Goal: Task Accomplishment & Management: Use online tool/utility

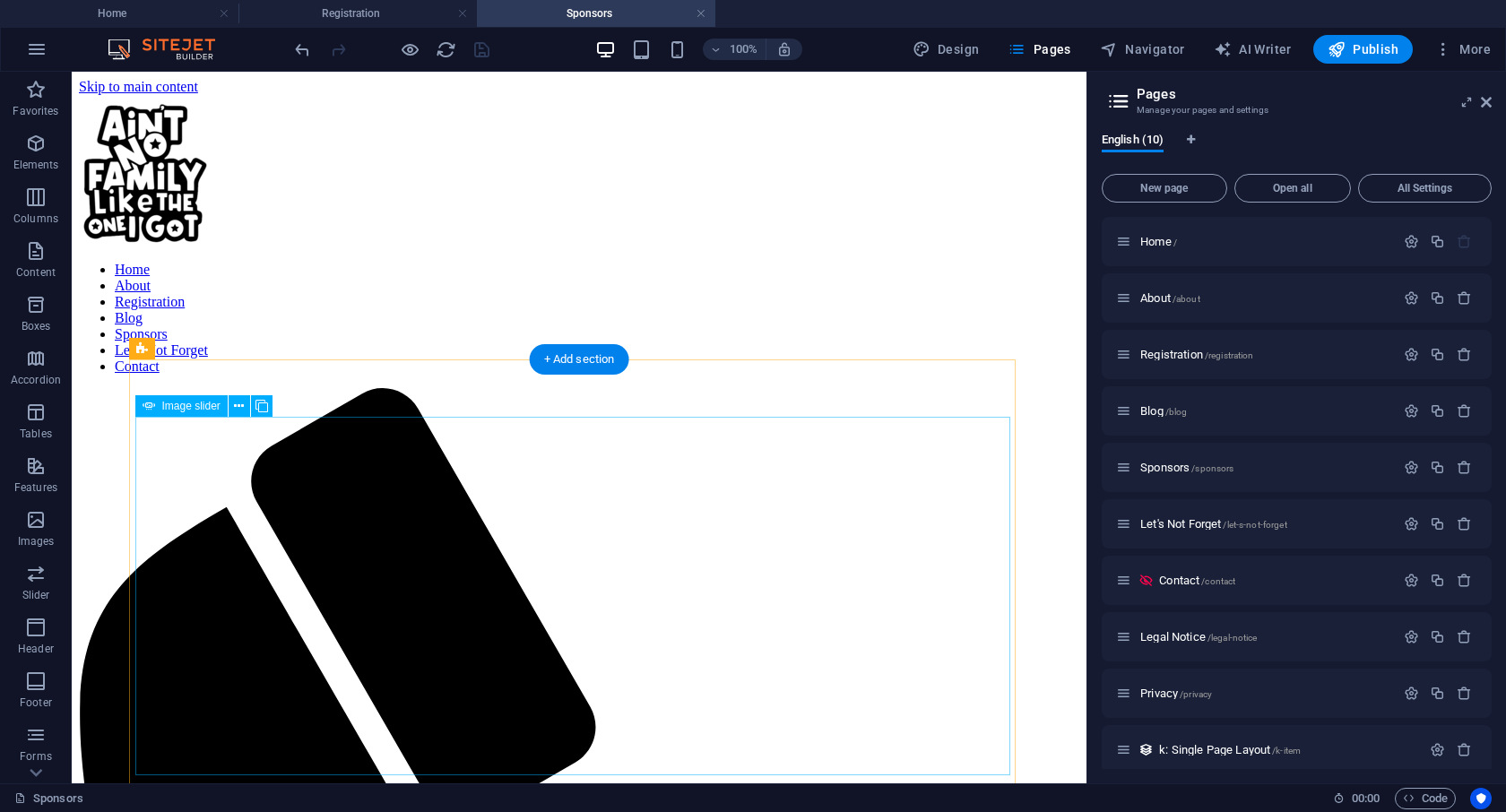
select select "px"
select select "ms"
select select "s"
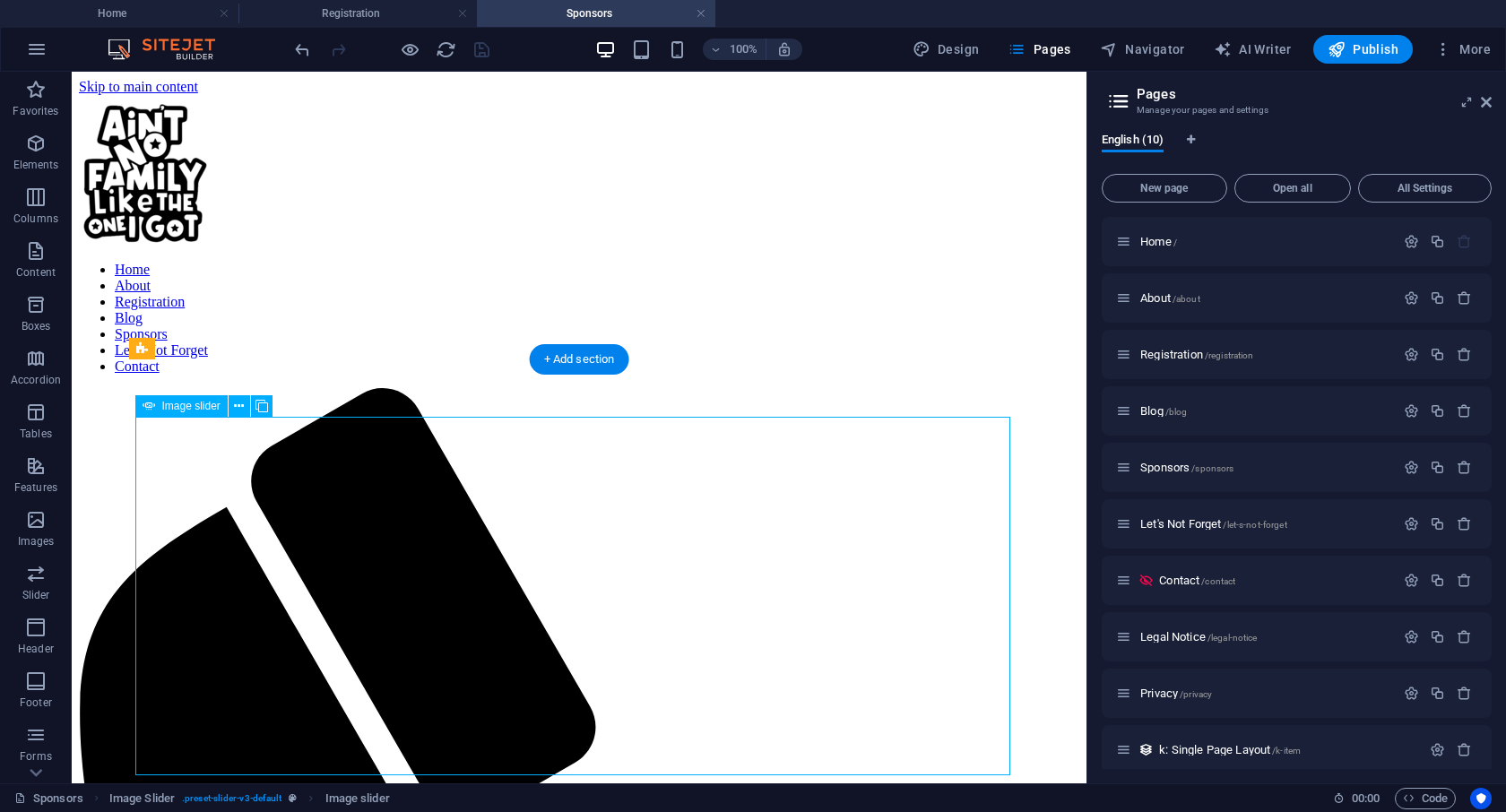
select select "progressive"
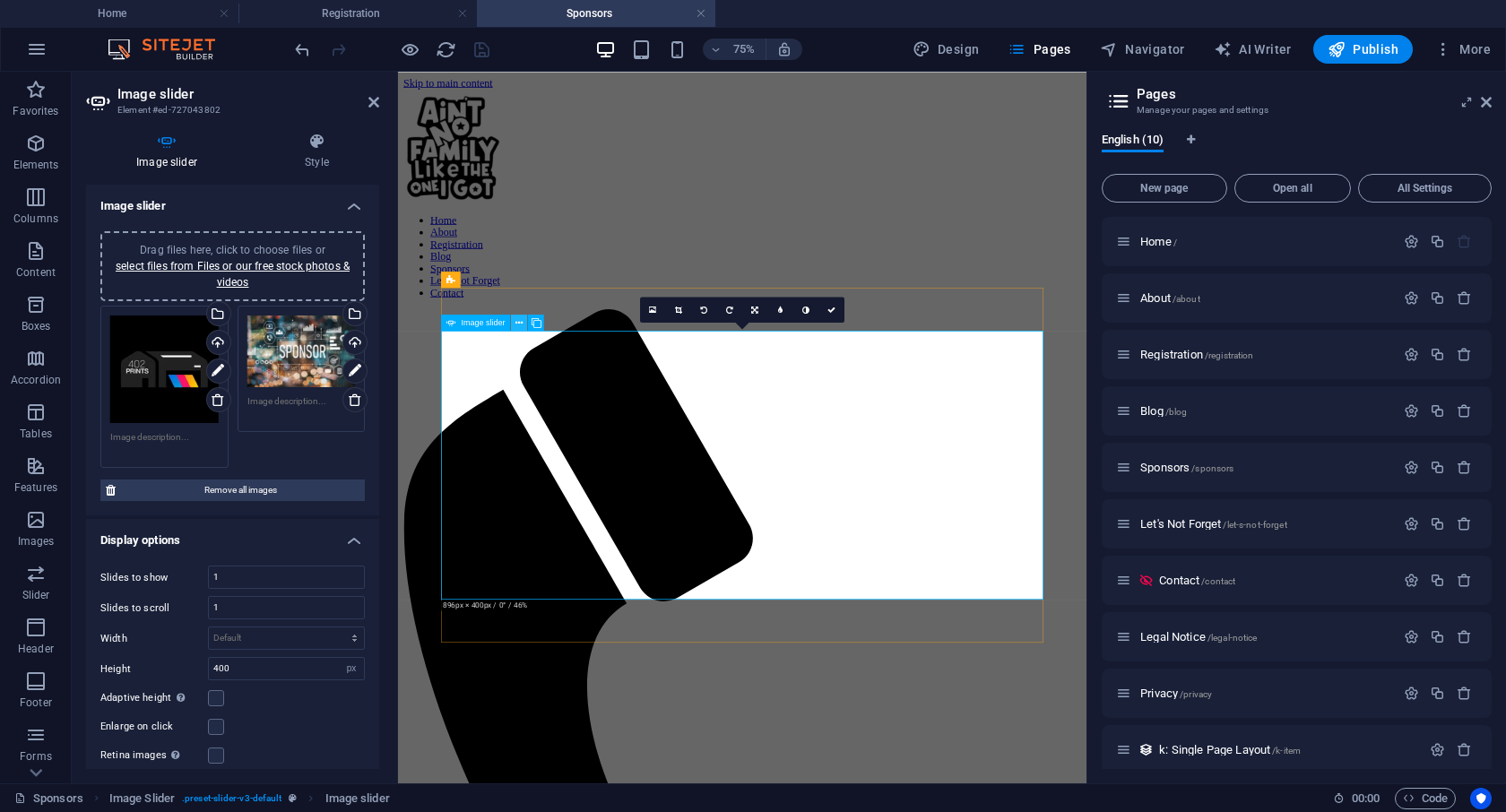
click at [519, 319] on icon at bounding box center [518, 322] width 7 height 15
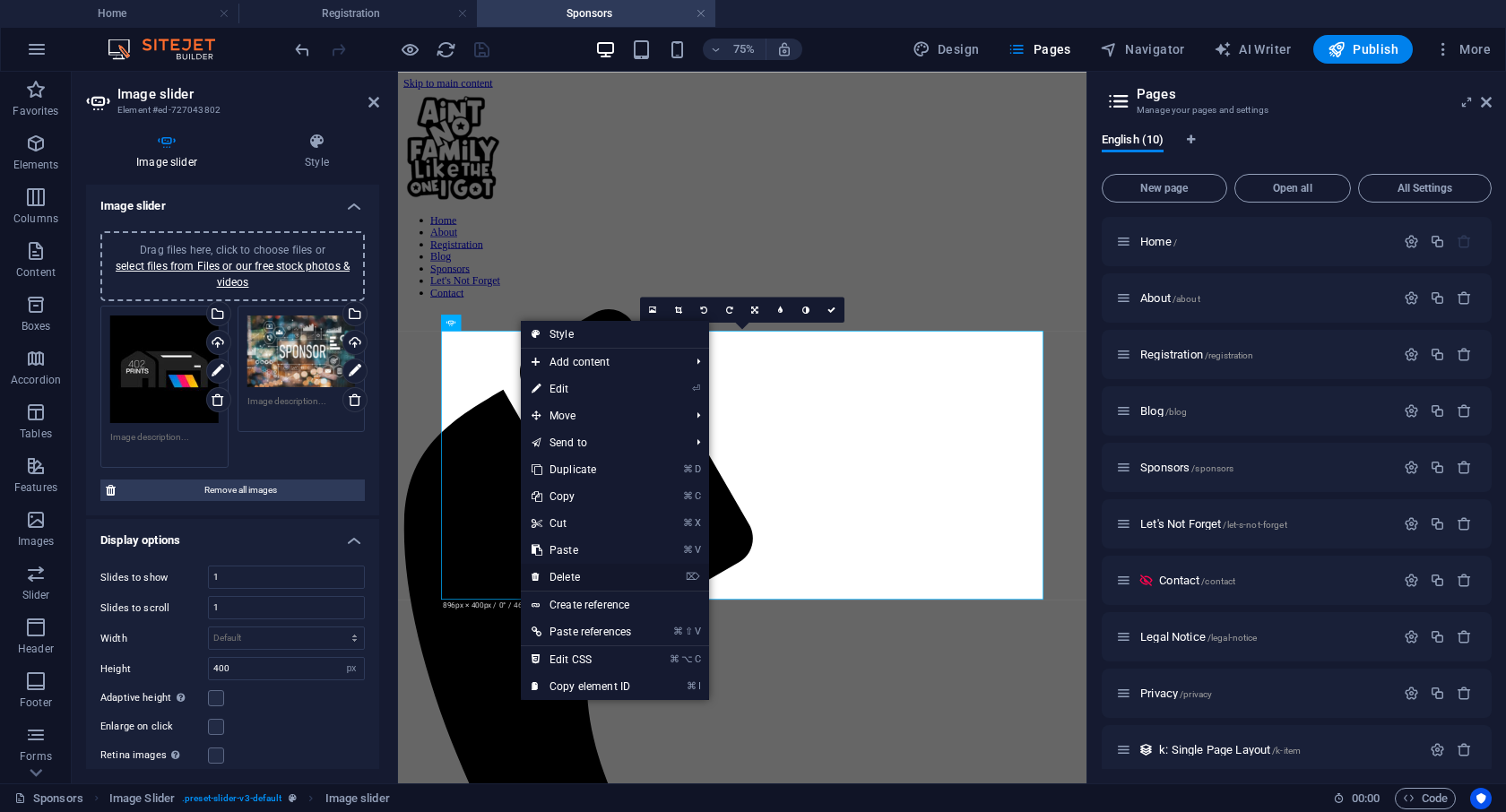
click at [577, 578] on link "⌦ Delete" at bounding box center [581, 577] width 121 height 27
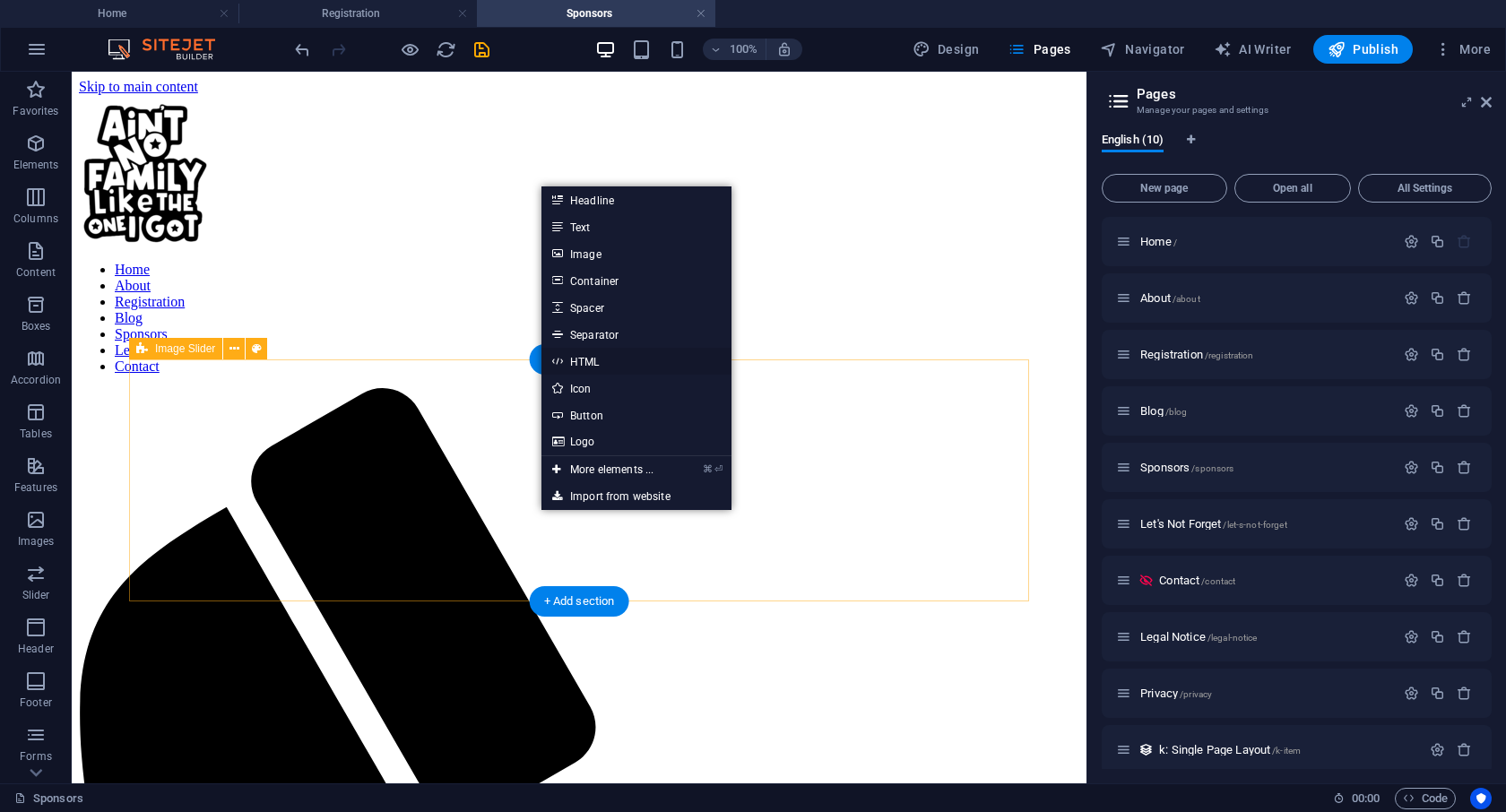
drag, startPoint x: 589, startPoint y: 359, endPoint x: 256, endPoint y: 382, distance: 333.8
click at [589, 359] on link "HTML" at bounding box center [636, 361] width 190 height 27
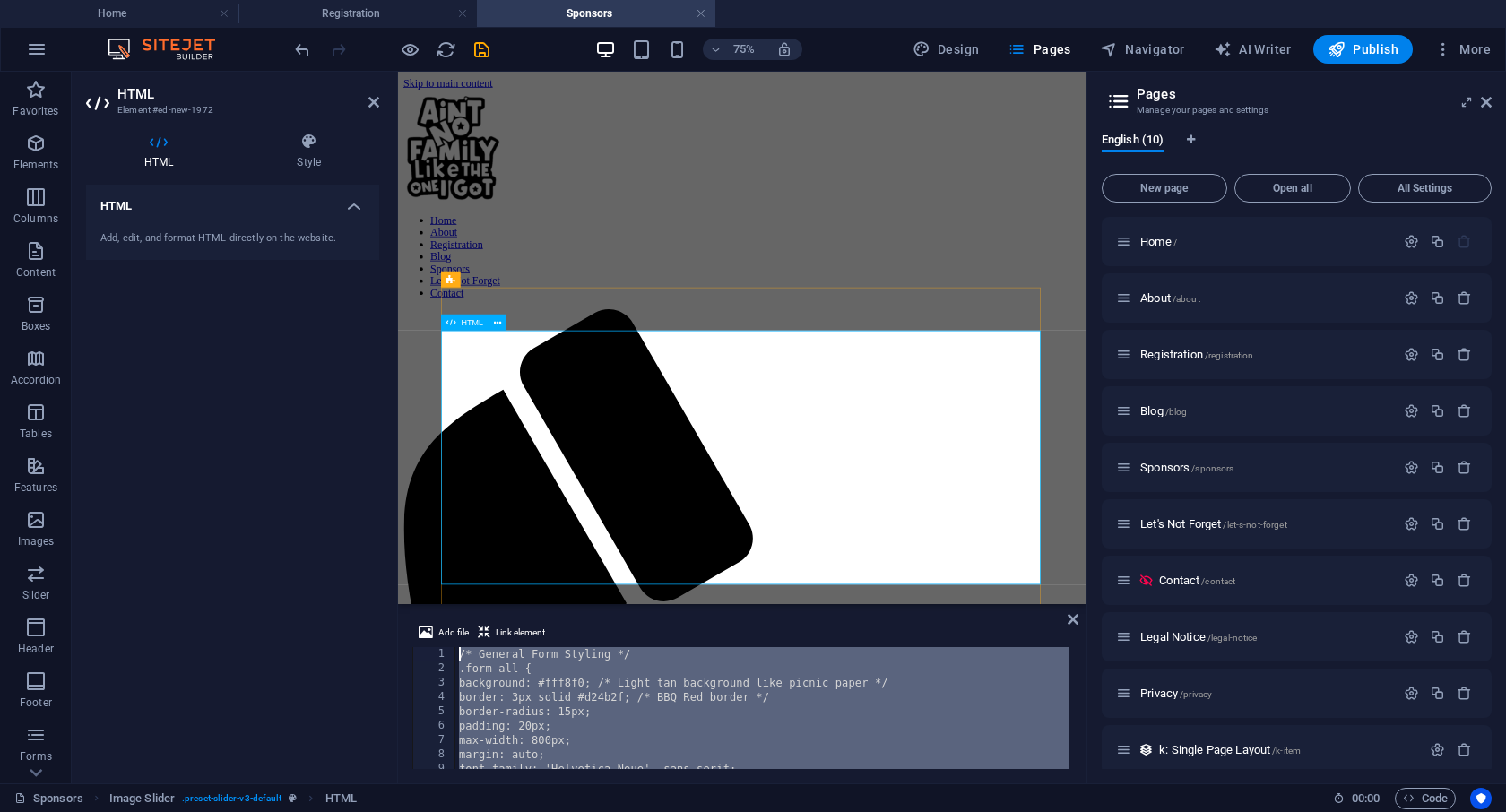
drag, startPoint x: 879, startPoint y: 831, endPoint x: 495, endPoint y: 699, distance: 406.1
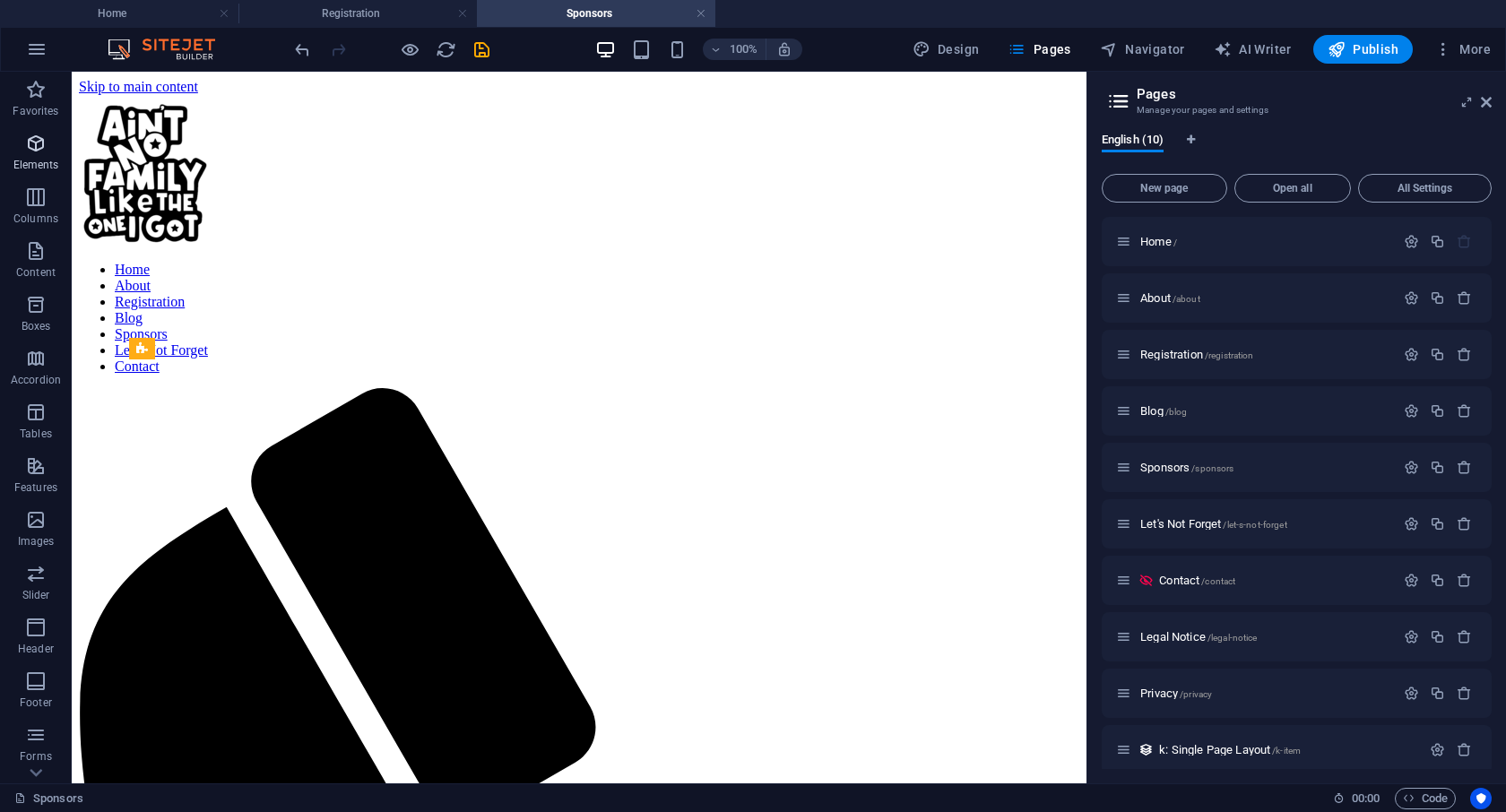
click at [40, 158] on p "Elements" at bounding box center [36, 165] width 45 height 15
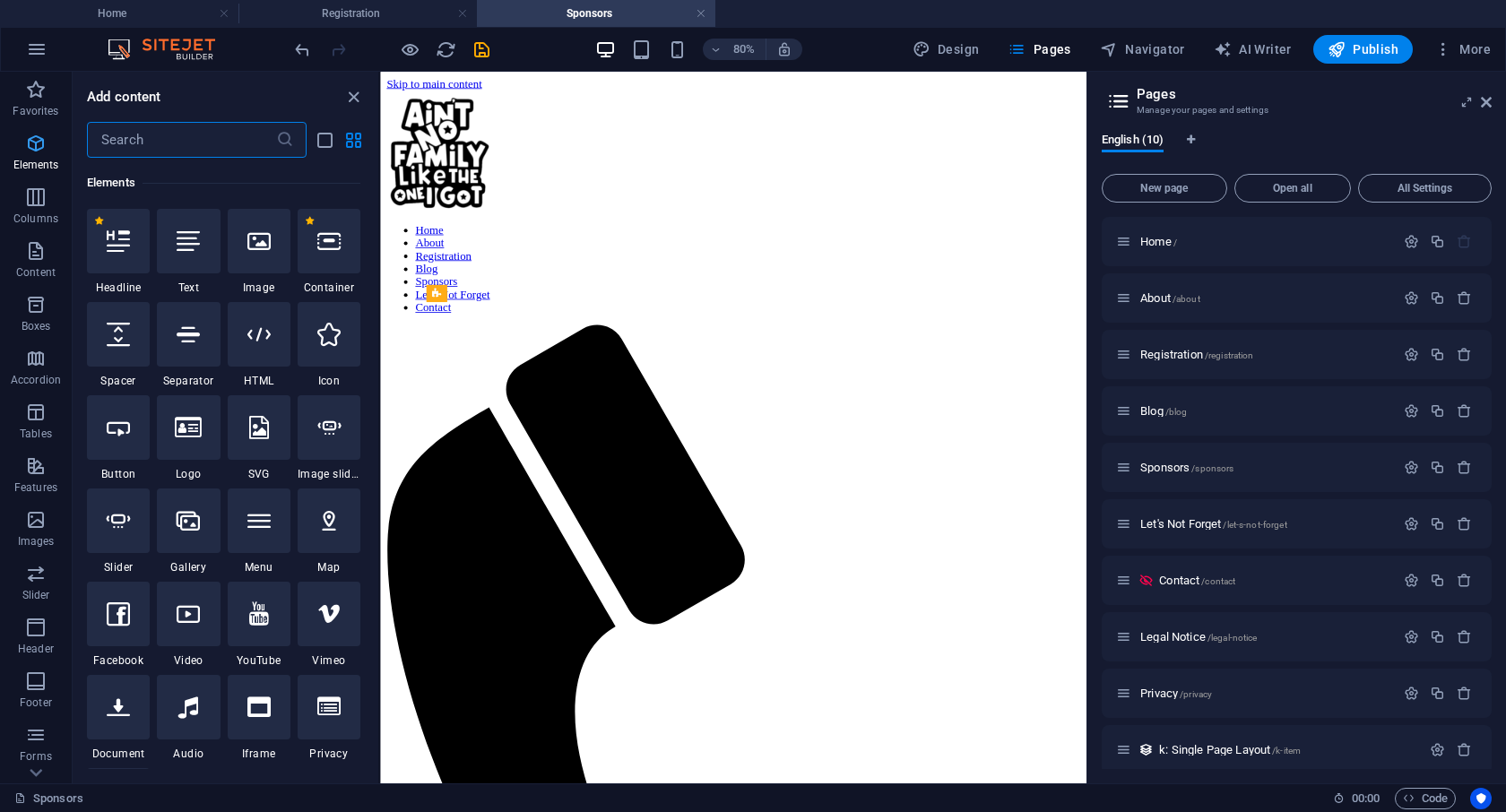
scroll to position [191, 0]
